Goal: Task Accomplishment & Management: Use online tool/utility

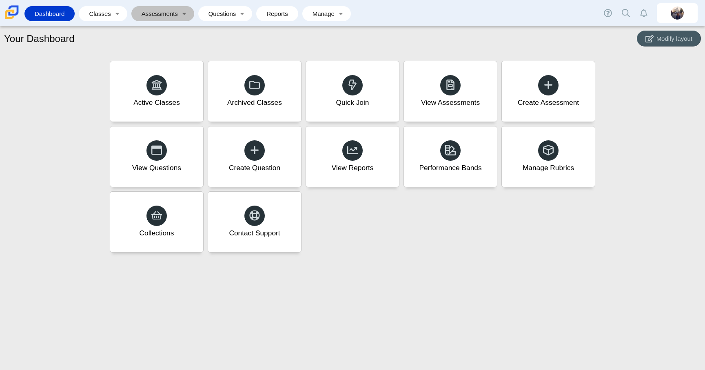
click at [162, 16] on link "Assessments" at bounding box center [156, 13] width 43 height 15
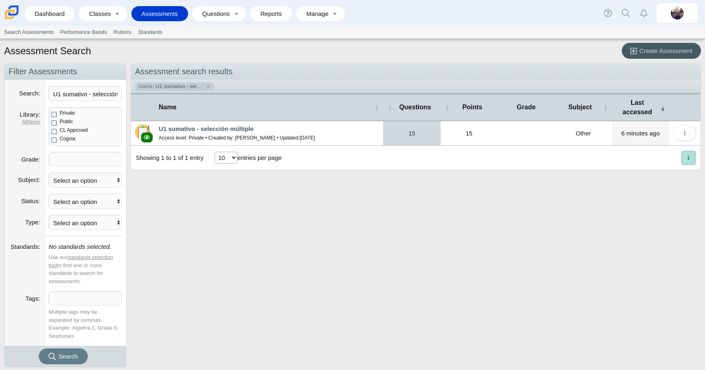
click at [411, 131] on link "15" at bounding box center [411, 133] width 57 height 24
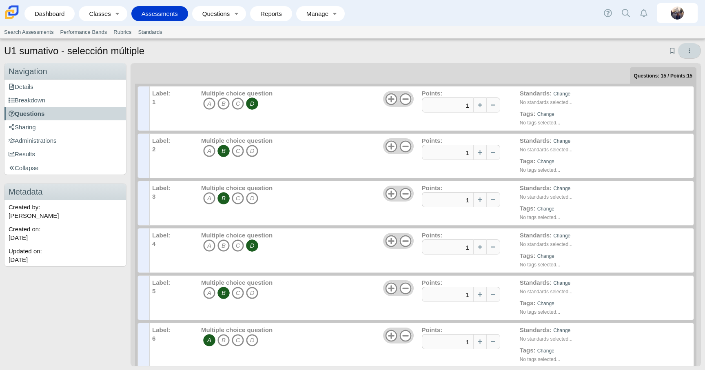
click at [691, 51] on icon "More options" at bounding box center [689, 51] width 6 height 6
click at [495, 63] on div "Questions: 15 / Points: 15 Label: 1 Multiple choice question A B C D 1" at bounding box center [416, 214] width 570 height 303
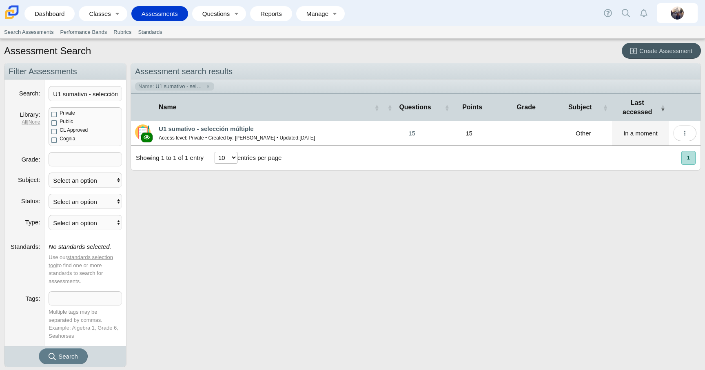
click at [688, 141] on td "Loading…" at bounding box center [684, 133] width 31 height 24
click at [687, 135] on icon "More options" at bounding box center [685, 133] width 6 height 6
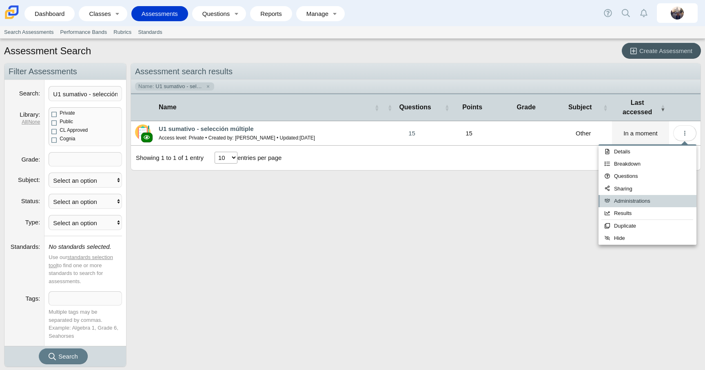
click at [640, 199] on link "Administrations" at bounding box center [648, 201] width 98 height 12
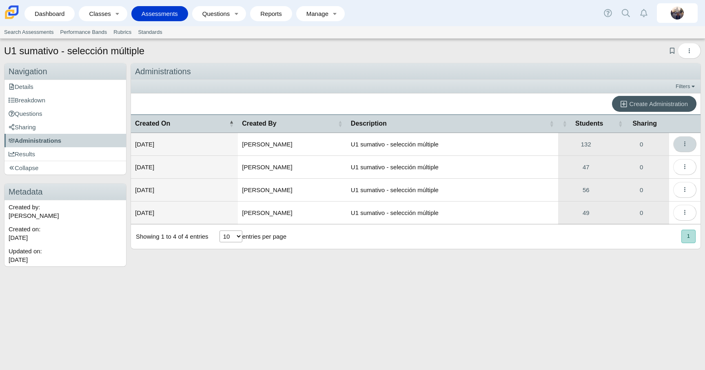
click at [686, 142] on icon "More options" at bounding box center [685, 144] width 6 height 6
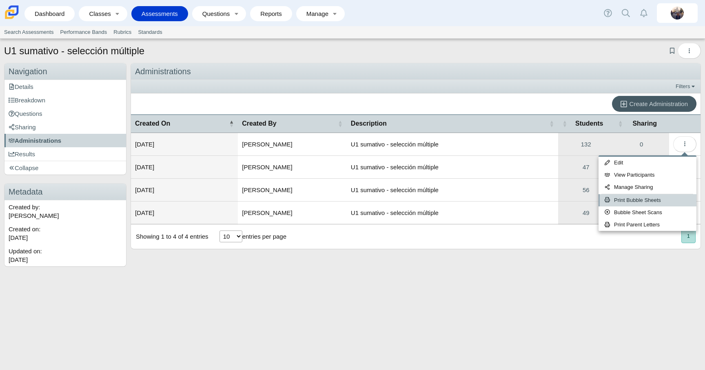
click at [660, 199] on link "Print Bubble Sheets" at bounding box center [648, 200] width 98 height 12
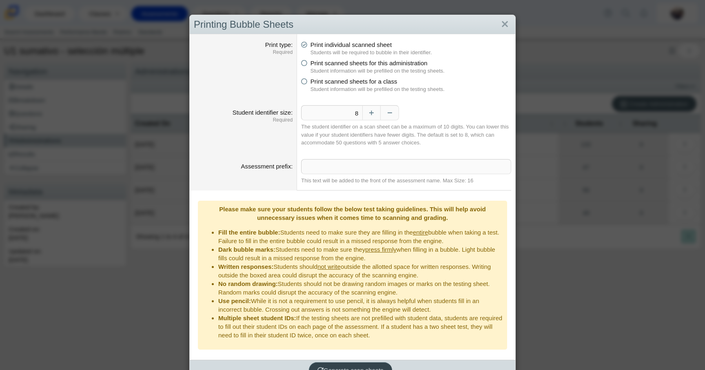
click at [344, 367] on span "Generate scan sheets" at bounding box center [351, 370] width 66 height 7
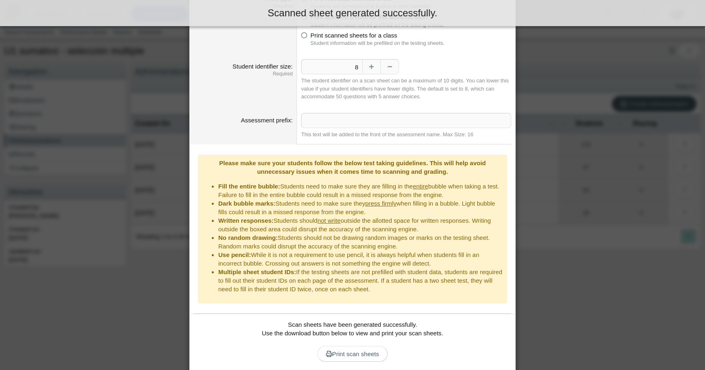
scroll to position [47, 0]
click at [353, 350] on span "Print scan sheets" at bounding box center [352, 353] width 53 height 7
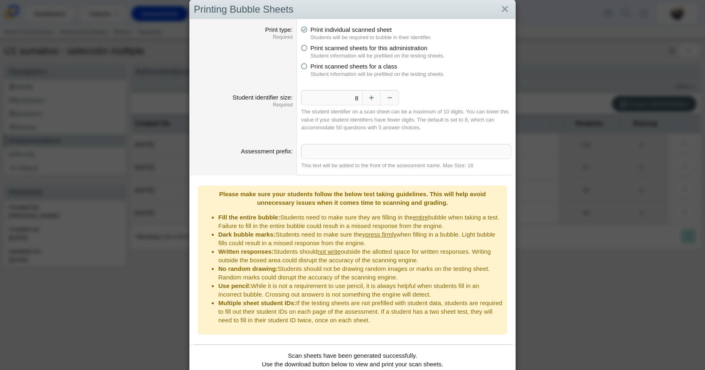
scroll to position [0, 0]
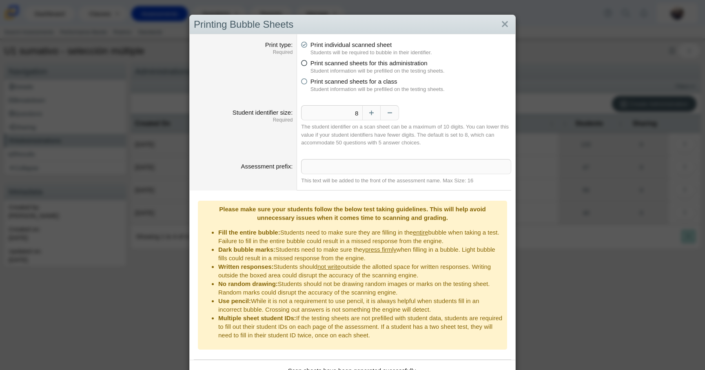
click at [341, 61] on span "Print scanned sheets for this administration" at bounding box center [369, 63] width 117 height 7
click at [306, 61] on input "Print scanned sheets for this administration" at bounding box center [303, 60] width 5 height 5
radio input "true"
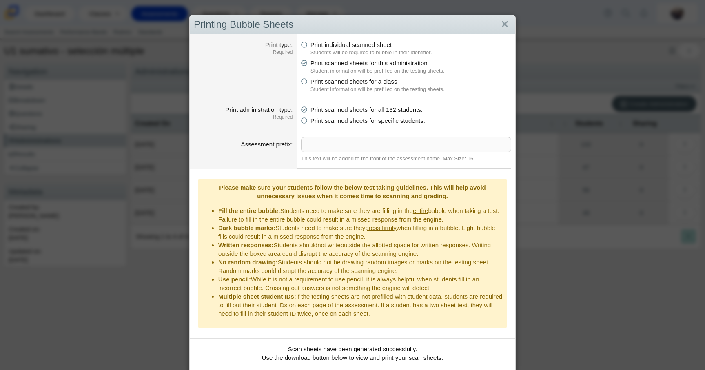
scroll to position [44, 0]
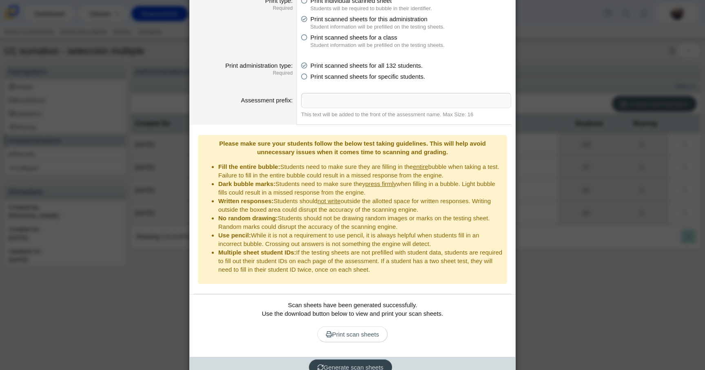
click at [341, 364] on span "Generate scan sheets" at bounding box center [351, 367] width 66 height 7
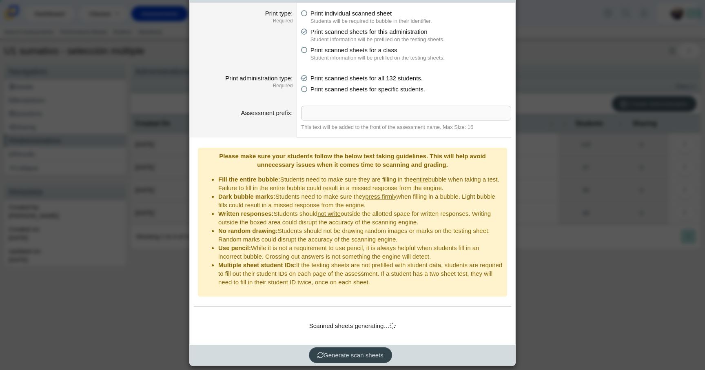
scroll to position [19, 0]
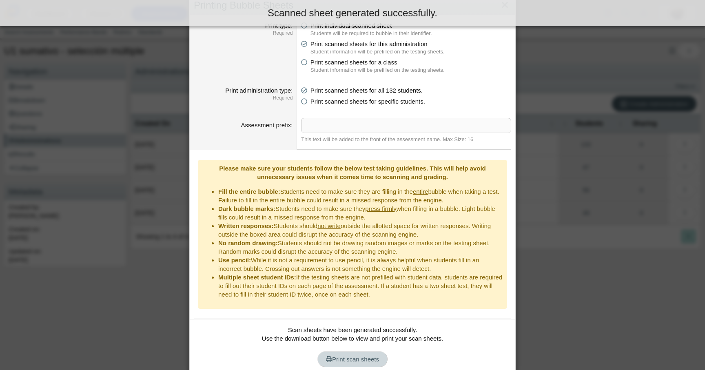
click at [373, 356] on span "Print scan sheets" at bounding box center [352, 359] width 53 height 7
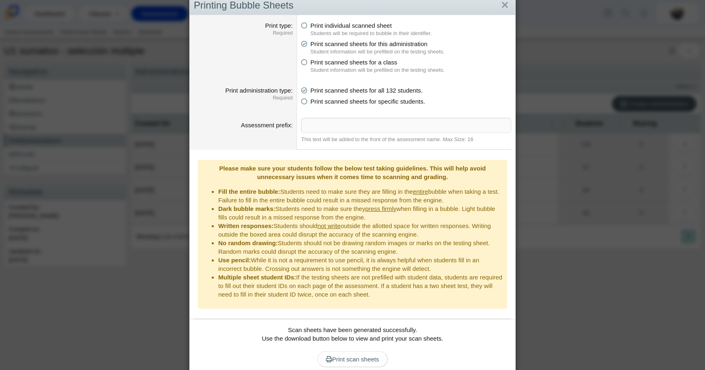
click at [448, 344] on div "Scan sheets have been generated successfully. Use the download button below to …" at bounding box center [353, 351] width 318 height 50
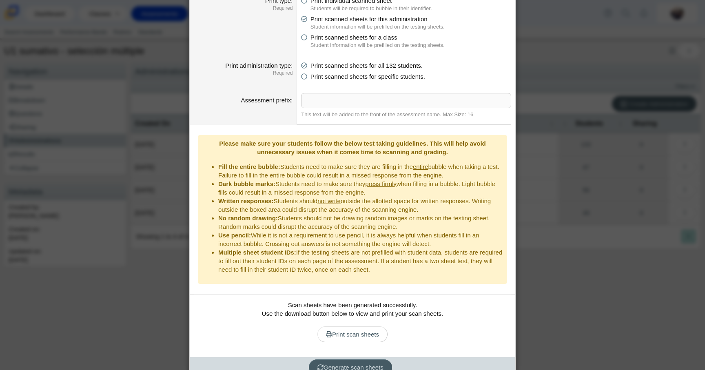
scroll to position [0, 0]
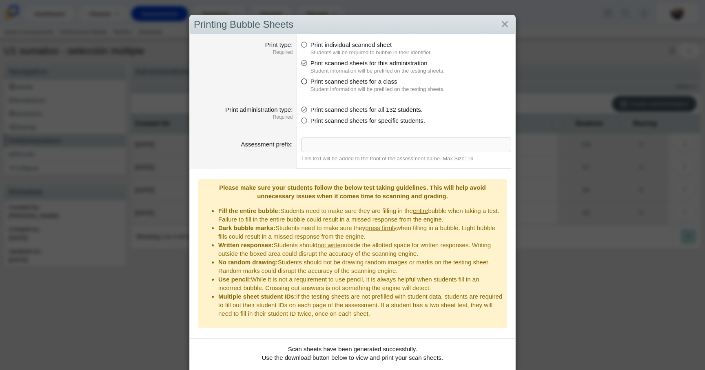
click at [368, 81] on span "Print scanned sheets for a class" at bounding box center [354, 81] width 87 height 7
click at [306, 81] on input "Print scanned sheets for a class" at bounding box center [303, 79] width 5 height 5
radio input "true"
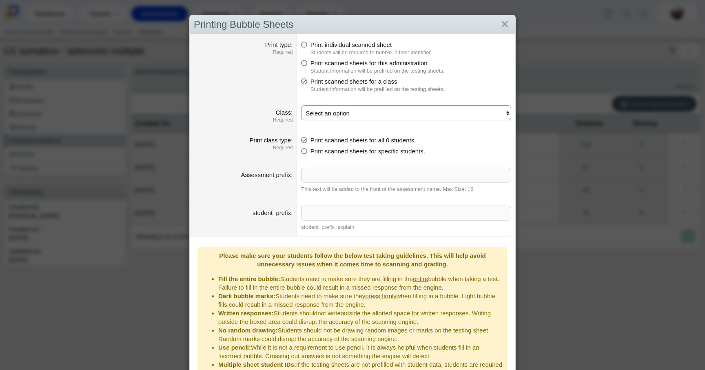
click at [385, 107] on select "Select an option" at bounding box center [406, 112] width 210 height 15
click at [505, 26] on link "Close" at bounding box center [505, 25] width 13 height 14
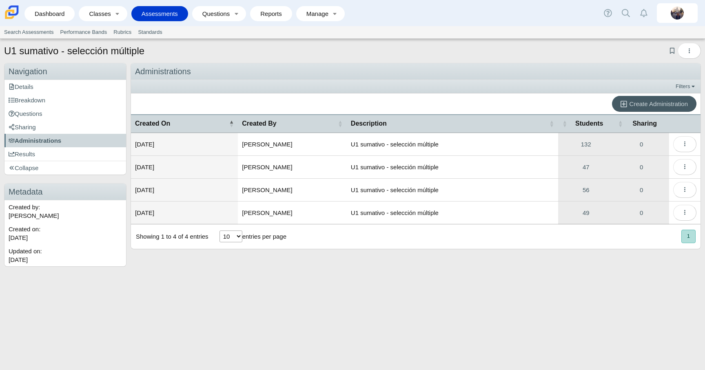
click at [511, 108] on div "Create Administration" at bounding box center [416, 103] width 570 height 21
